Goal: Task Accomplishment & Management: Manage account settings

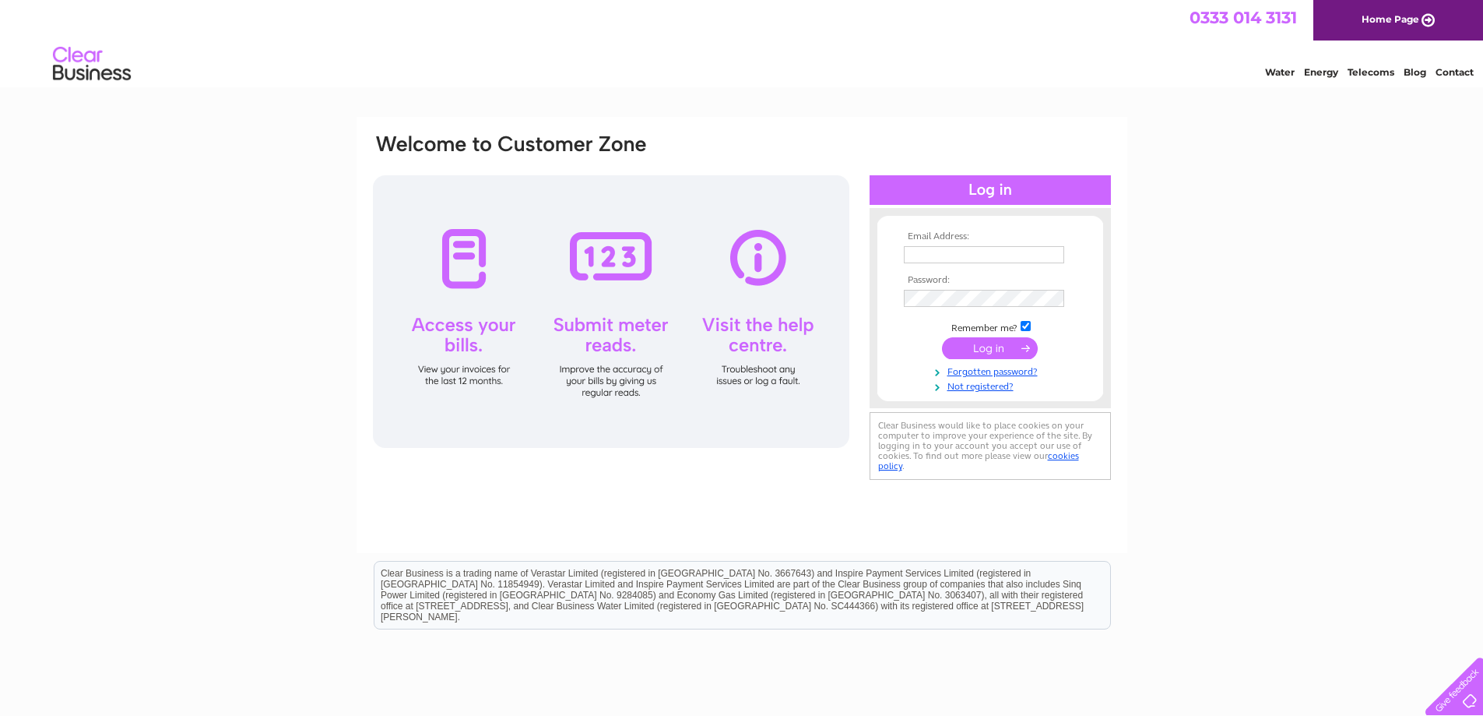
type input "bevacetuning@hotmail.co.uk"
click at [970, 352] on input "submit" at bounding box center [990, 348] width 96 height 22
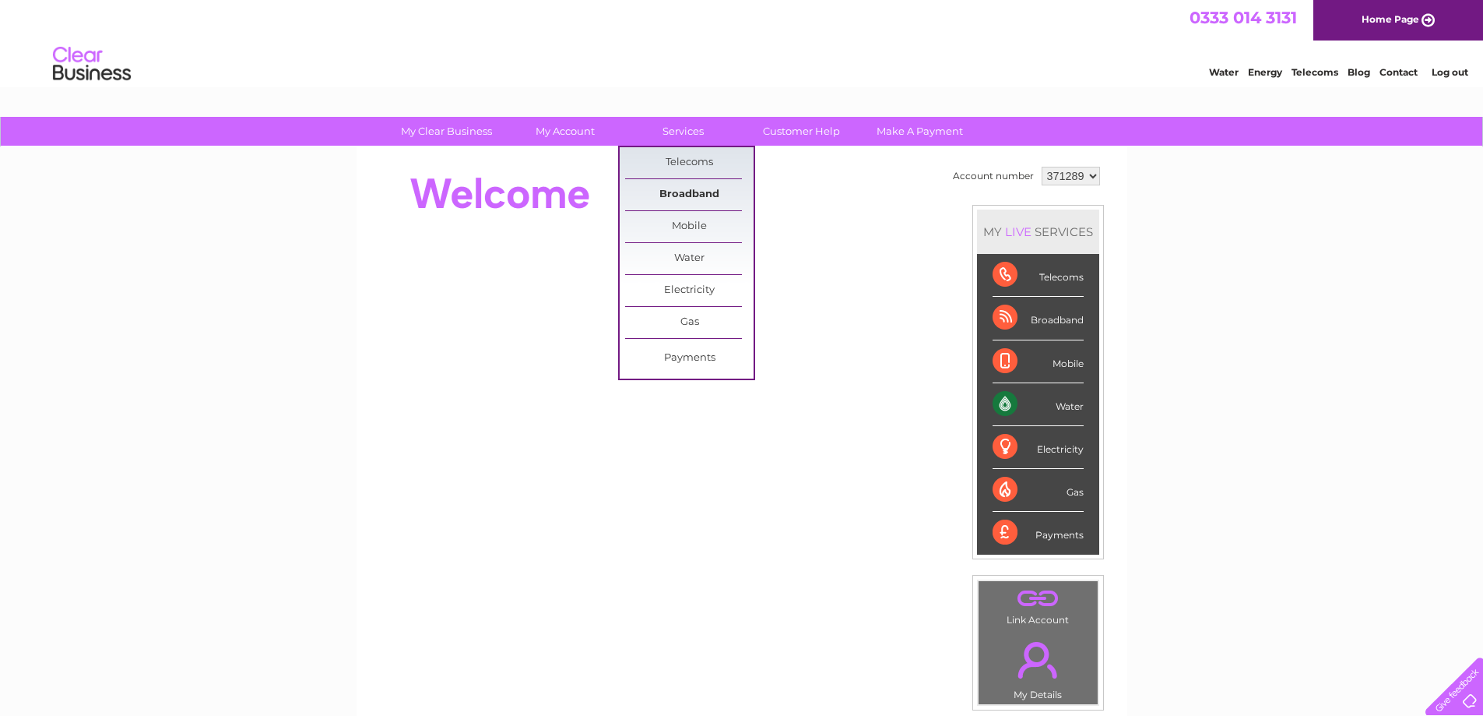
click at [700, 196] on link "Broadband" at bounding box center [689, 194] width 128 height 31
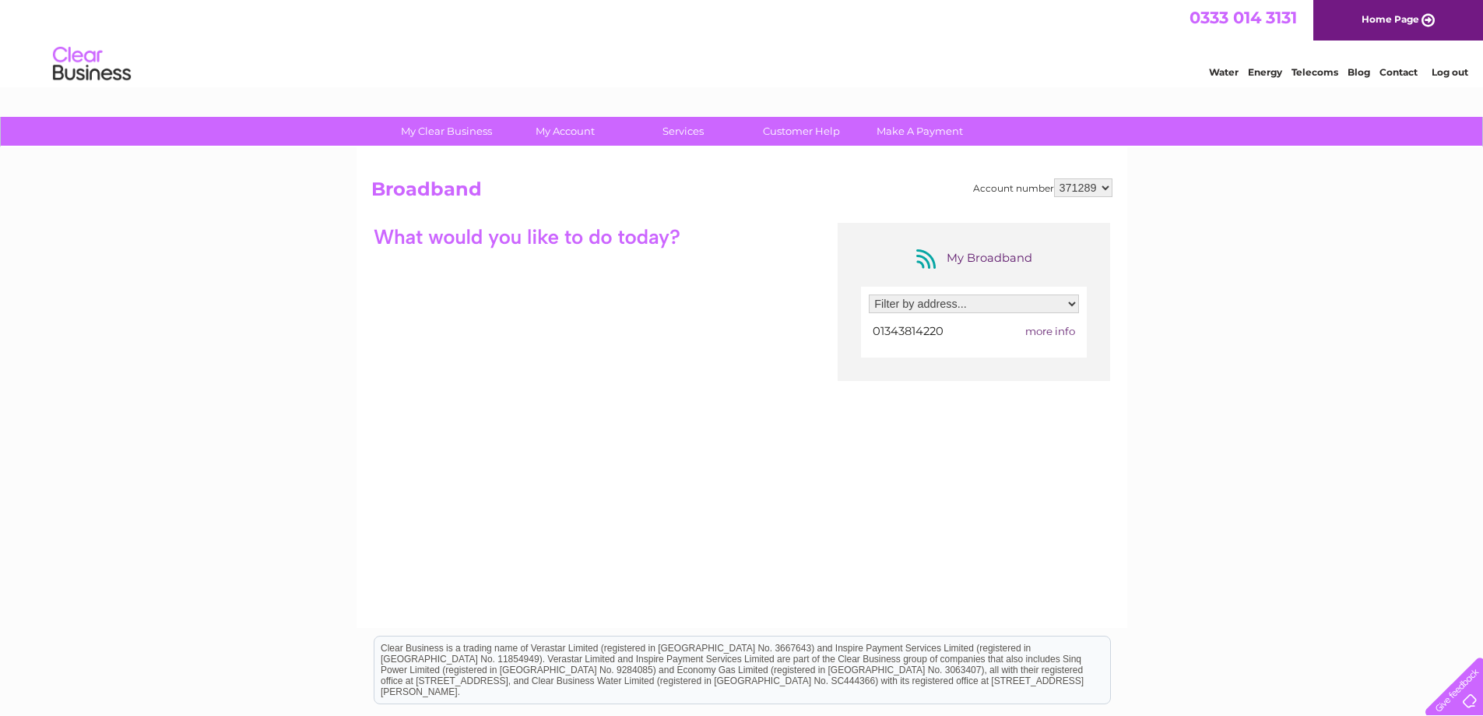
click at [1066, 303] on select "Filter by address... Ace Tuning, Shore Street, Lossiemouth, Lossiemouth, IV31 6…" at bounding box center [974, 303] width 210 height 19
select select "1326567"
click at [869, 294] on select "Filter by address... Ace Tuning, Shore Street, Lossiemouth, Lossiemouth, IV31 6…" at bounding box center [974, 303] width 210 height 19
click at [1037, 334] on span "more info" at bounding box center [1050, 331] width 50 height 12
click at [1057, 332] on span "more info" at bounding box center [1050, 331] width 50 height 12
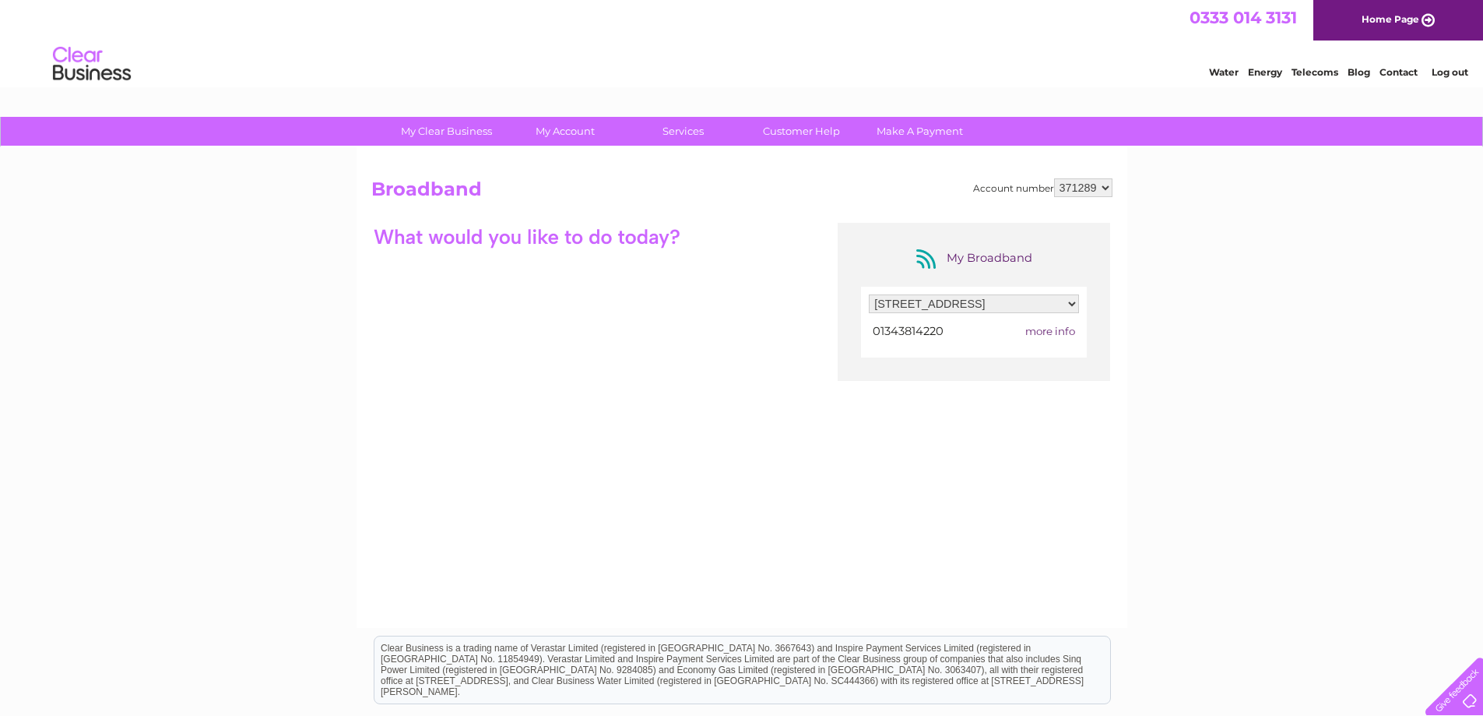
click at [1057, 332] on span "more info" at bounding box center [1050, 331] width 50 height 12
click at [1034, 334] on span "more info" at bounding box center [1050, 331] width 50 height 12
click at [943, 323] on td "01343814220" at bounding box center [929, 331] width 121 height 21
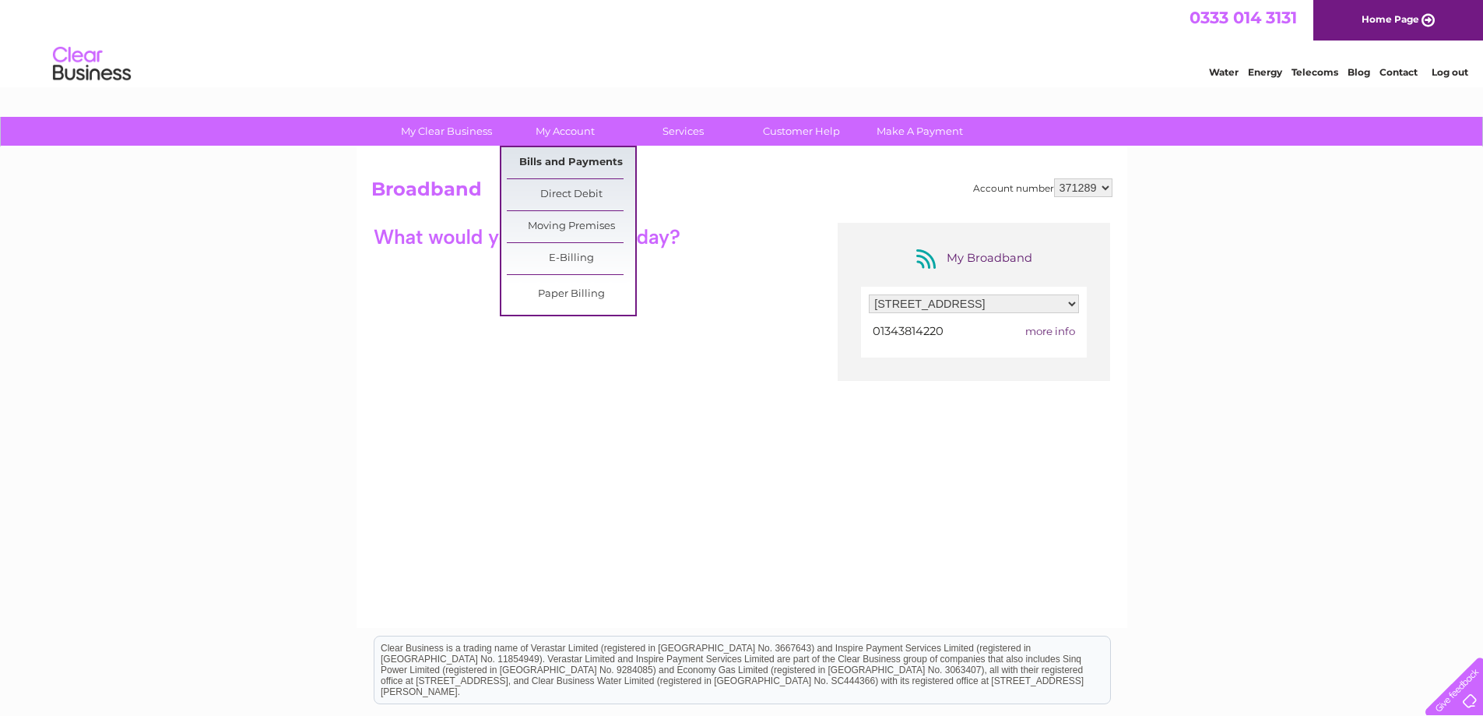
click at [542, 160] on link "Bills and Payments" at bounding box center [571, 162] width 128 height 31
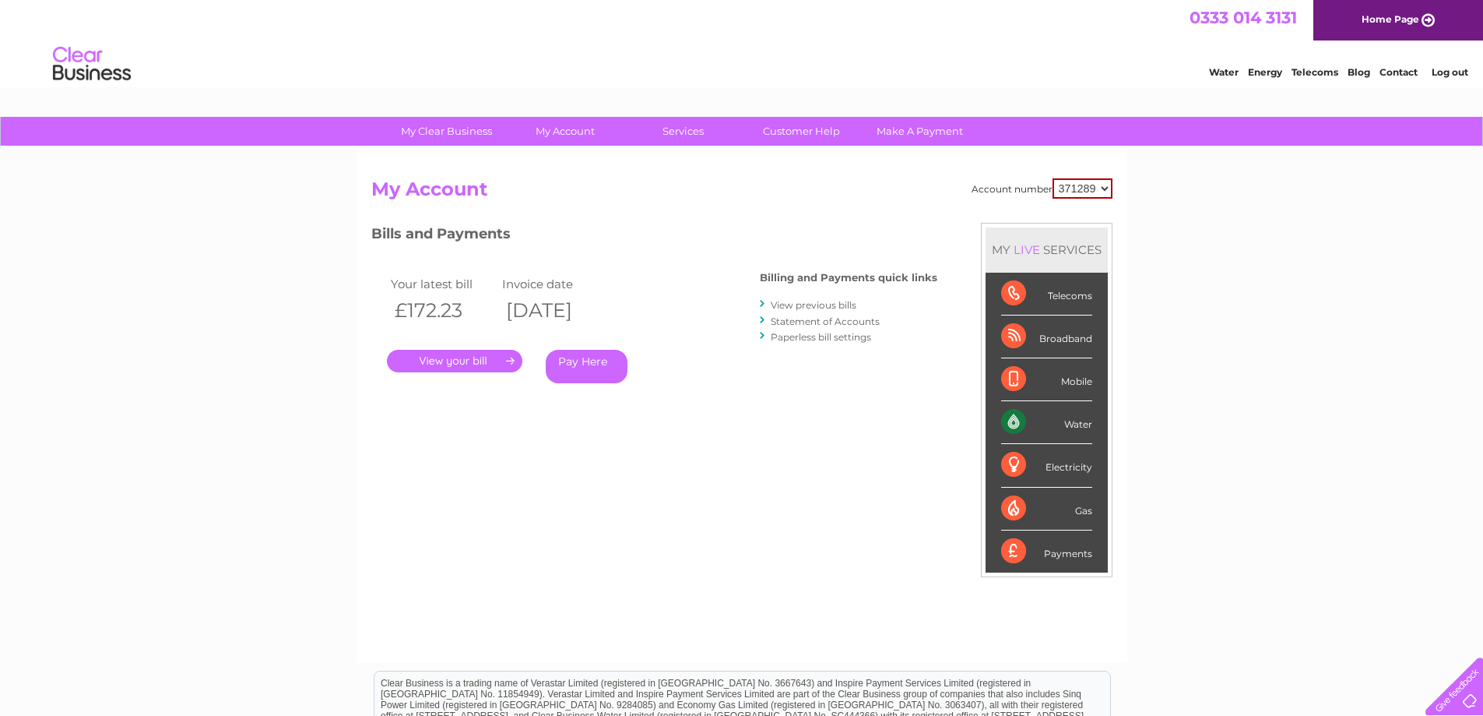
click at [484, 364] on link "." at bounding box center [454, 361] width 135 height 23
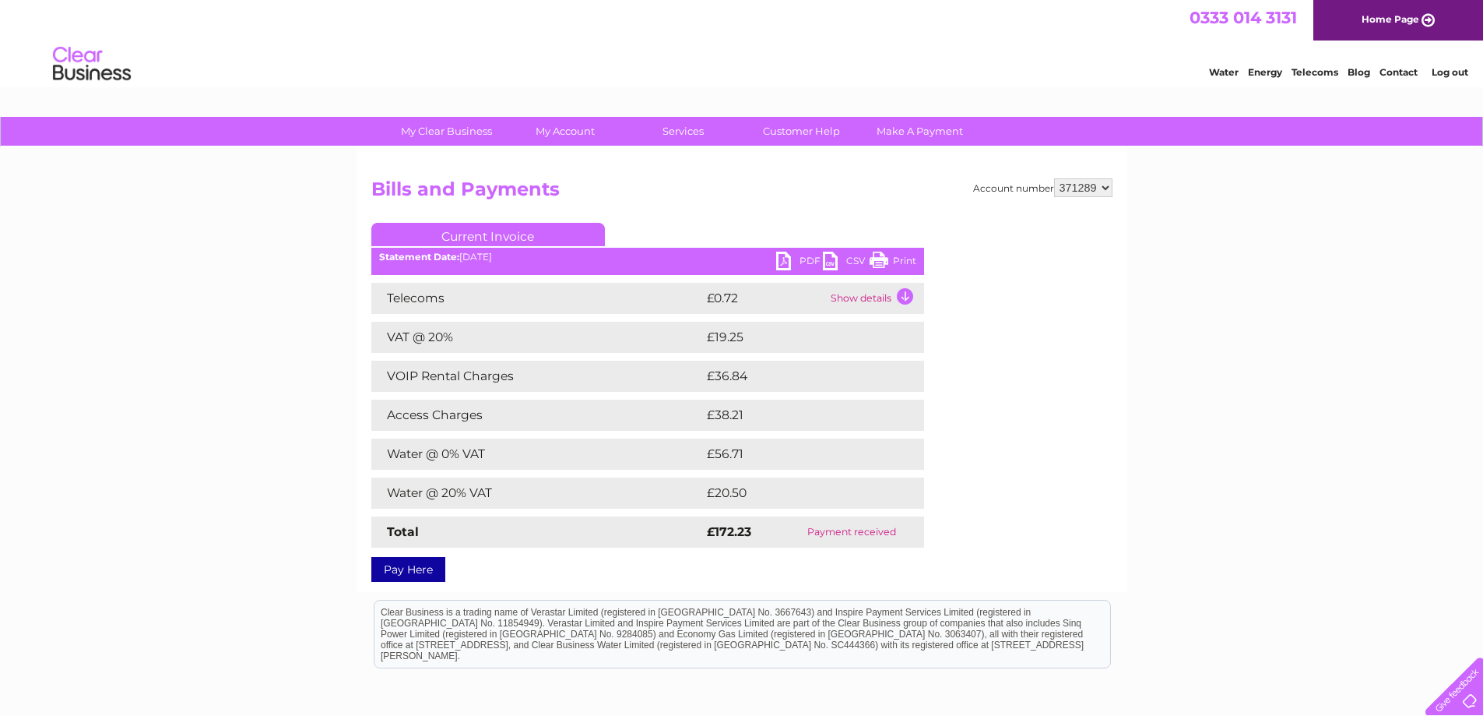
click at [724, 379] on td "£36.84" at bounding box center [798, 376] width 191 height 31
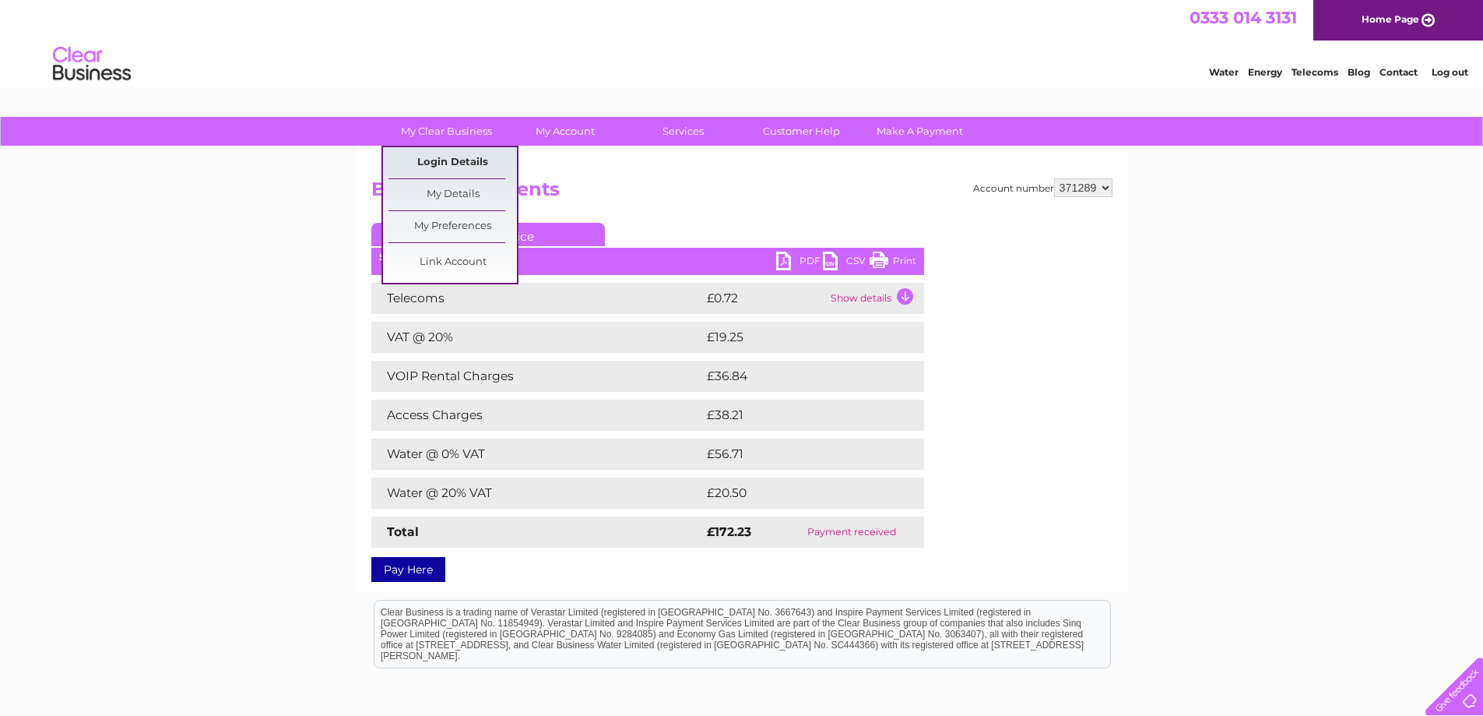
click at [441, 160] on link "Login Details" at bounding box center [453, 162] width 128 height 31
